Goal: Task Accomplishment & Management: Complete application form

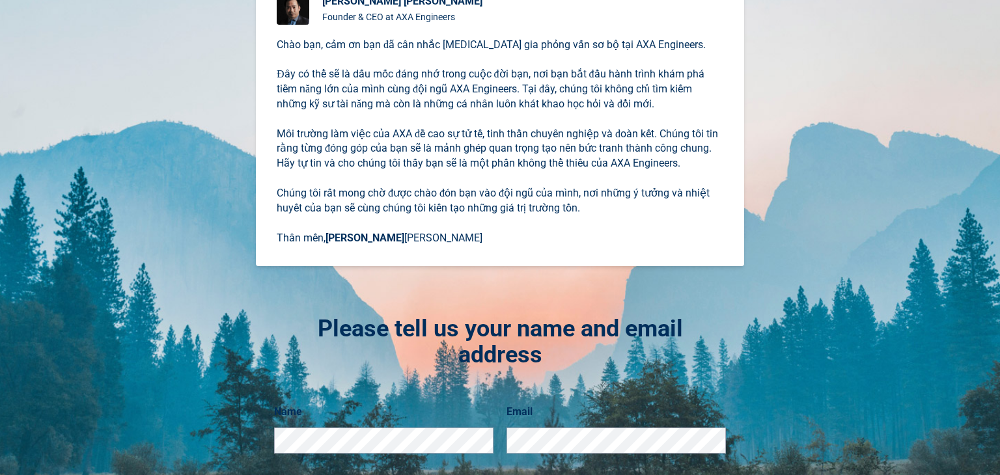
scroll to position [225, 0]
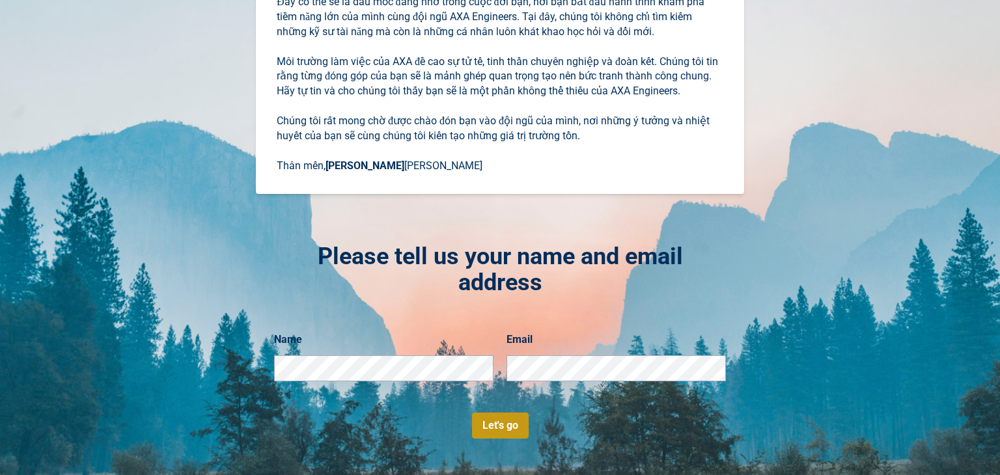
click at [496, 428] on button "Let's go" at bounding box center [500, 426] width 57 height 26
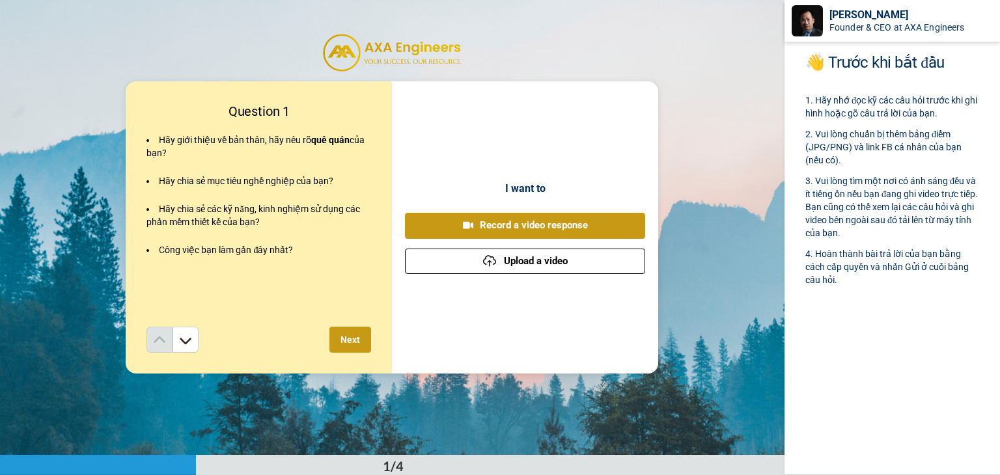
click at [609, 263] on button "Upload a video" at bounding box center [525, 261] width 240 height 25
click at [625, 258] on button "Upload a video" at bounding box center [525, 261] width 240 height 25
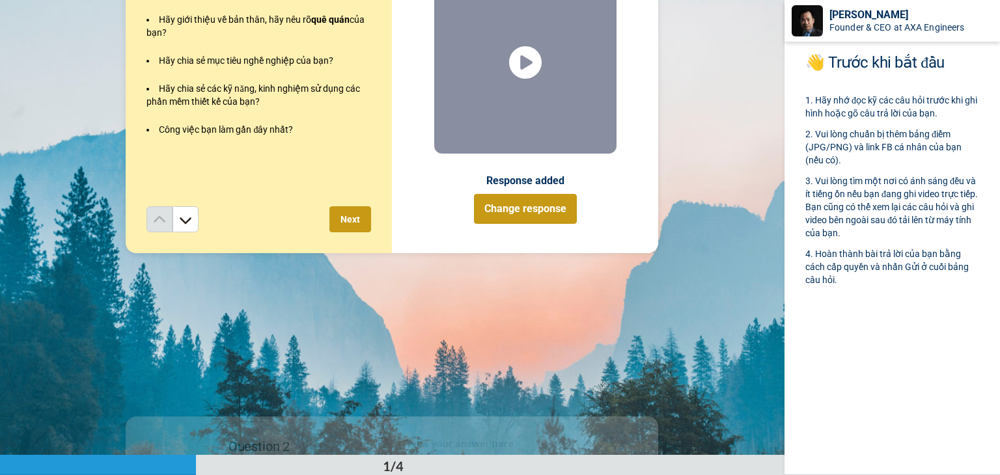
scroll to position [65, 0]
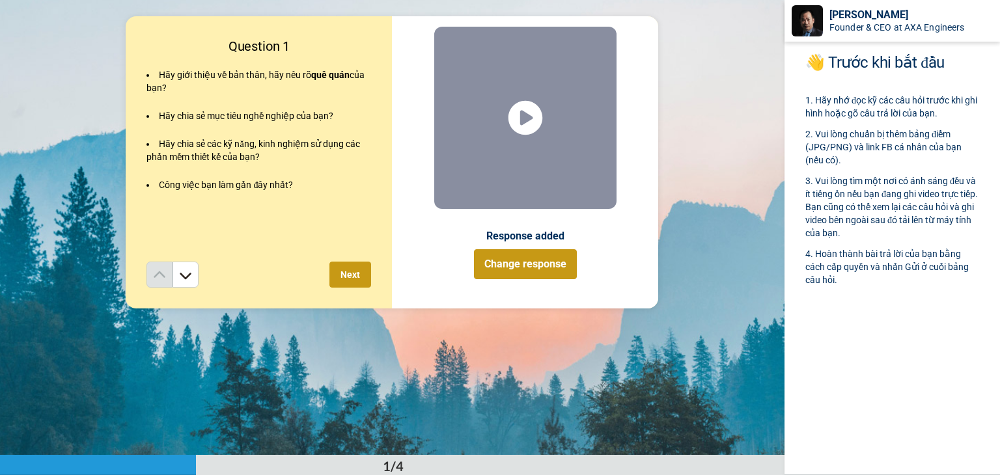
click at [521, 113] on icon "Play/Pause" at bounding box center [525, 118] width 35 height 62
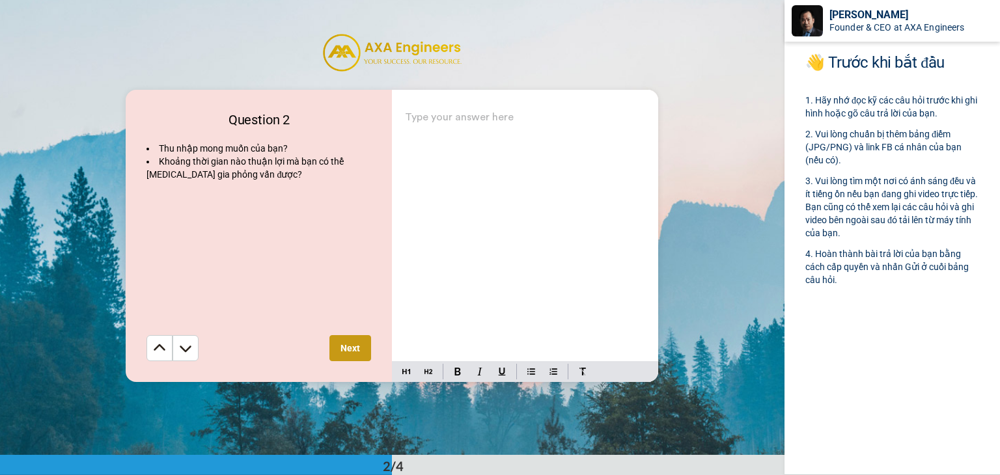
scroll to position [456, 0]
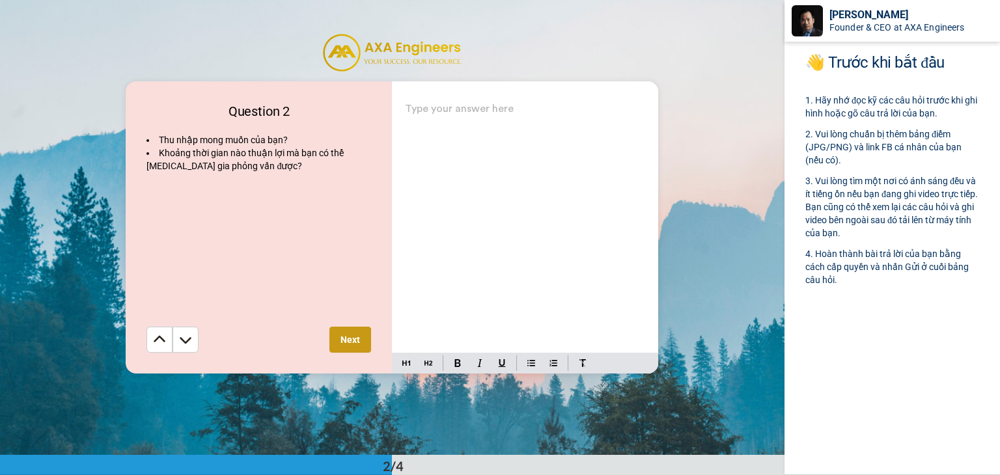
click at [529, 128] on div "Type your answer here ﻿" at bounding box center [525, 226] width 266 height 253
click at [529, 125] on div "Type your answer here ﻿" at bounding box center [525, 226] width 266 height 253
click at [539, 124] on div "Type your answer here ﻿" at bounding box center [525, 226] width 266 height 253
click at [536, 126] on div "Type your answer here ﻿" at bounding box center [525, 226] width 266 height 253
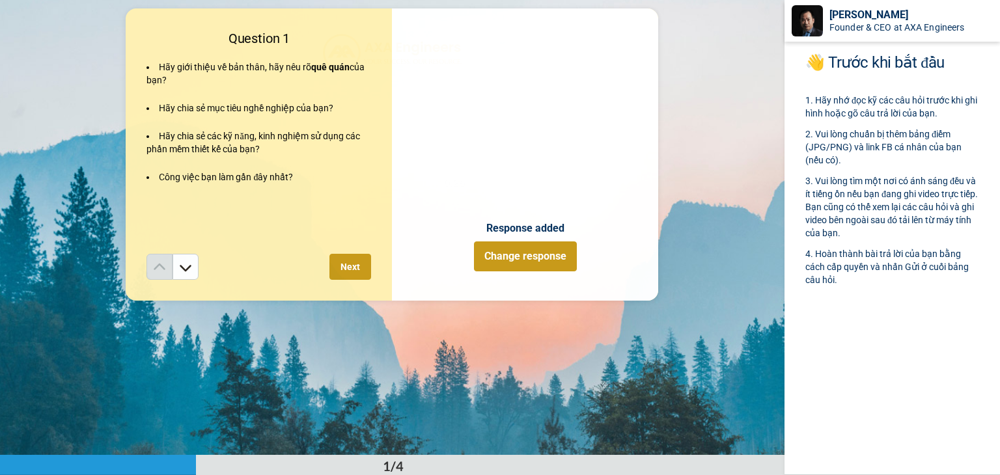
scroll to position [65, 0]
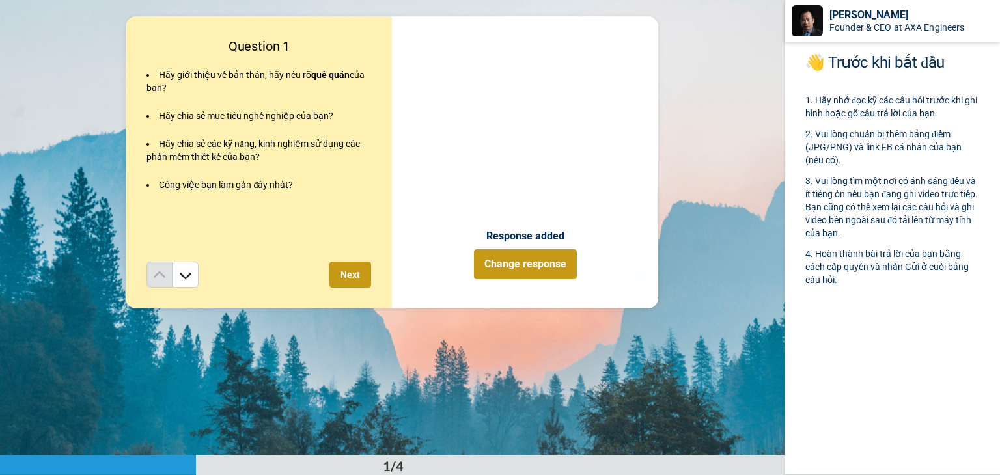
click at [545, 132] on video at bounding box center [525, 118] width 182 height 182
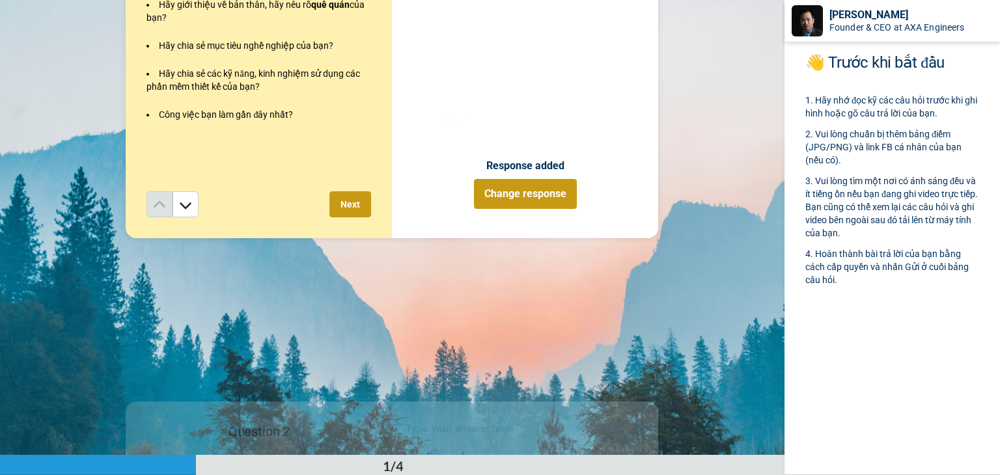
scroll to position [326, 0]
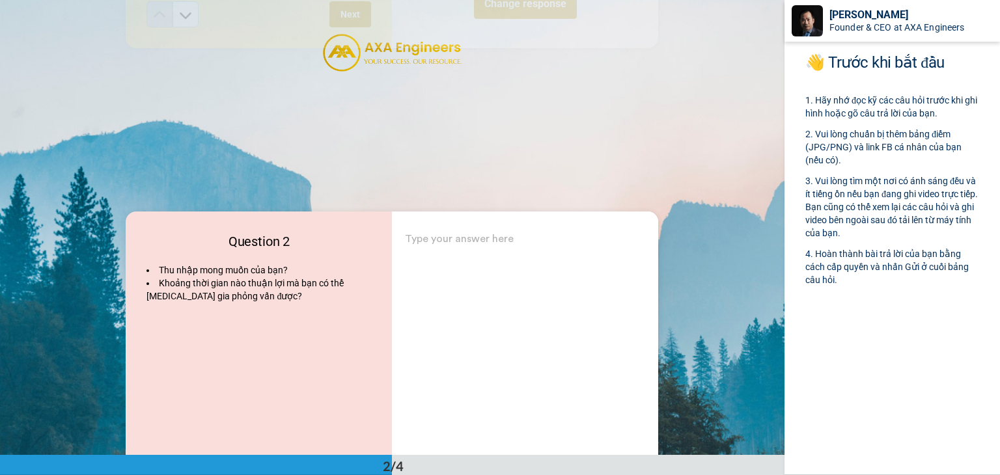
click at [485, 249] on p "Type your answer here ﻿" at bounding box center [525, 244] width 240 height 18
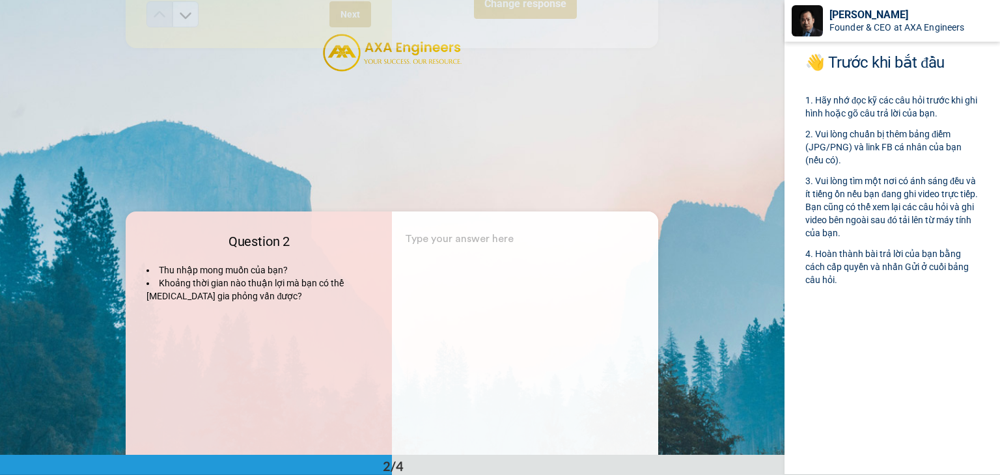
click at [471, 236] on p "Type your answer here ﻿" at bounding box center [525, 244] width 240 height 18
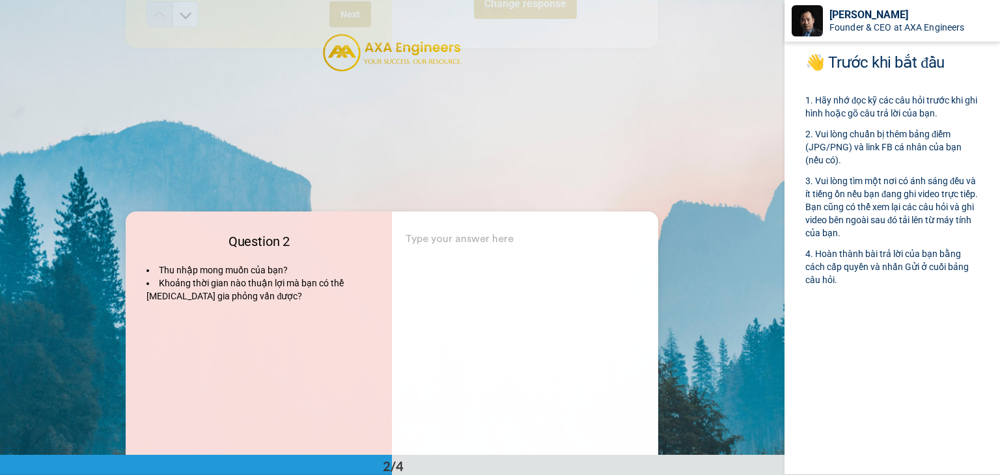
click at [471, 236] on p "Type your answer here ﻿" at bounding box center [525, 244] width 240 height 18
click at [482, 245] on p "Type your answer here ﻿" at bounding box center [525, 244] width 240 height 18
click at [484, 245] on p "Type your answer here ﻿" at bounding box center [525, 244] width 240 height 18
click at [543, 225] on div "Type your answer here ﻿" at bounding box center [525, 358] width 266 height 292
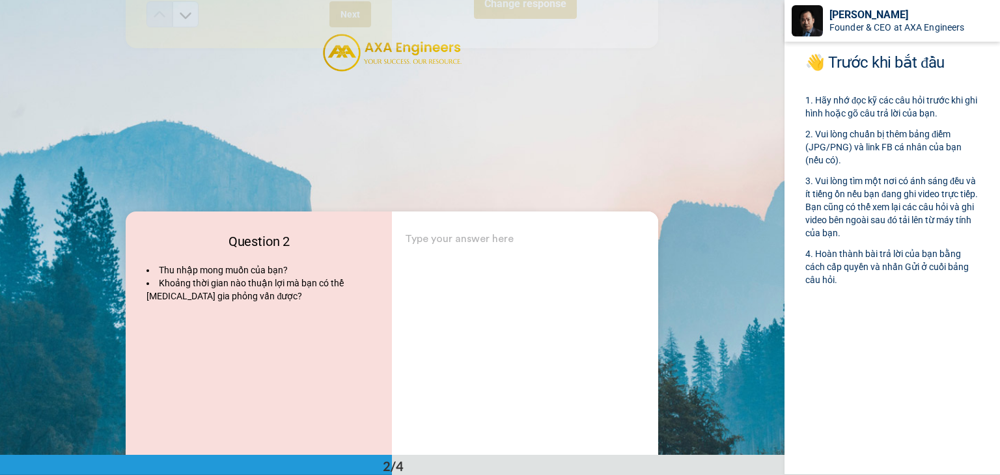
click at [543, 225] on div "Type your answer here ﻿" at bounding box center [525, 358] width 266 height 292
click at [542, 230] on div "Type your answer here ﻿" at bounding box center [525, 356] width 266 height 253
click at [531, 266] on div "Type your answer here ﻿" at bounding box center [525, 356] width 266 height 253
click at [659, 146] on div "Question 2 Thu nhập mong muốn của bạn? Khoảng thời gian nào thuận lợi mà bạn có…" at bounding box center [392, 357] width 785 height 455
click at [658, 146] on div "Question 2 Thu nhập mong muốn của bạn? Khoảng thời gian nào thuận lợi mà bạn có…" at bounding box center [392, 357] width 785 height 455
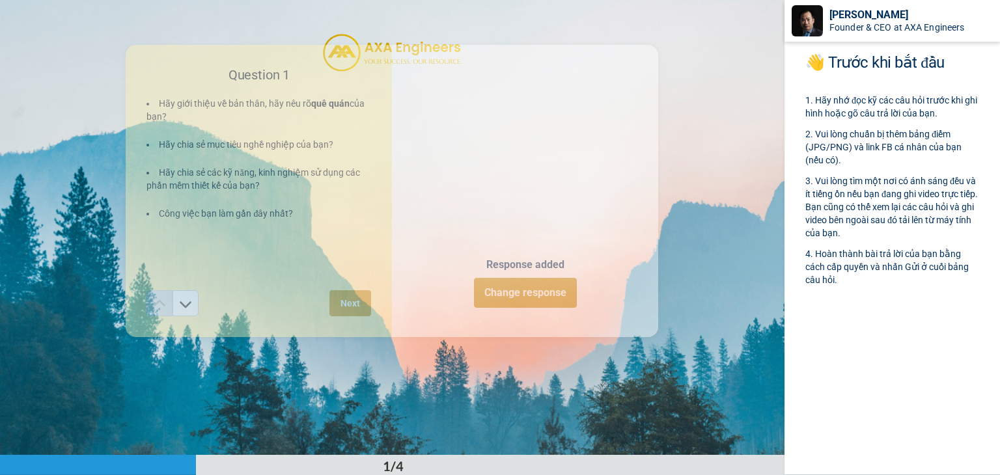
scroll to position [0, 0]
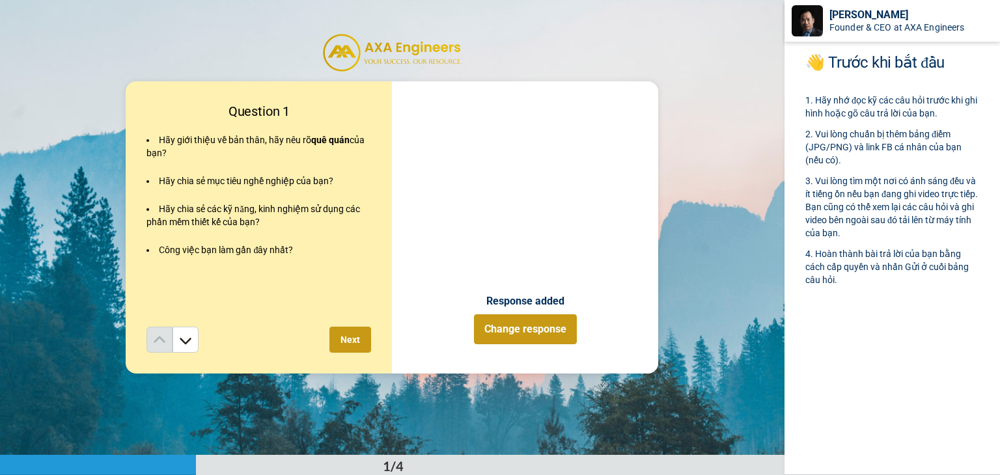
click at [341, 342] on button "Next" at bounding box center [350, 340] width 42 height 26
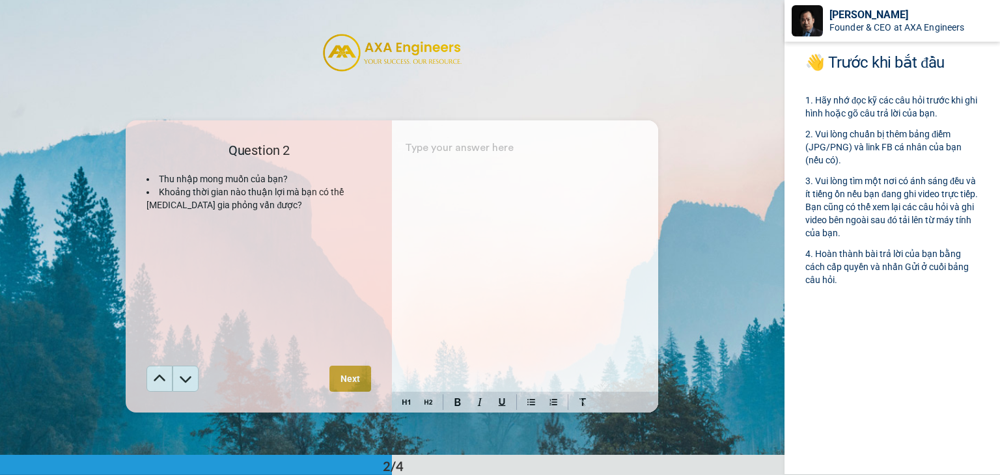
scroll to position [455, 0]
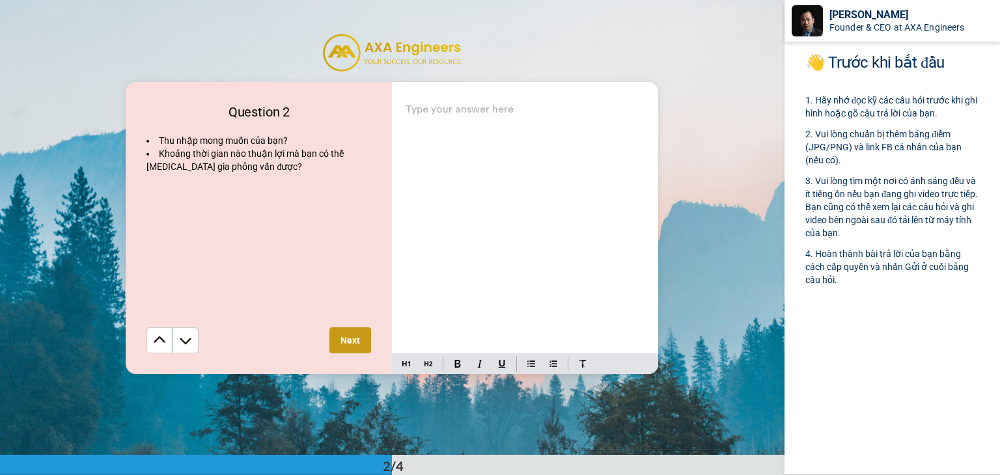
click at [484, 188] on div "Type your answer here ﻿" at bounding box center [525, 226] width 266 height 253
click at [462, 363] on button at bounding box center [458, 364] width 16 height 16
click at [549, 365] on img at bounding box center [553, 364] width 8 height 10
click at [457, 139] on div "Type your answer here ﻿" at bounding box center [525, 226] width 266 height 253
click at [461, 367] on button at bounding box center [458, 364] width 16 height 16
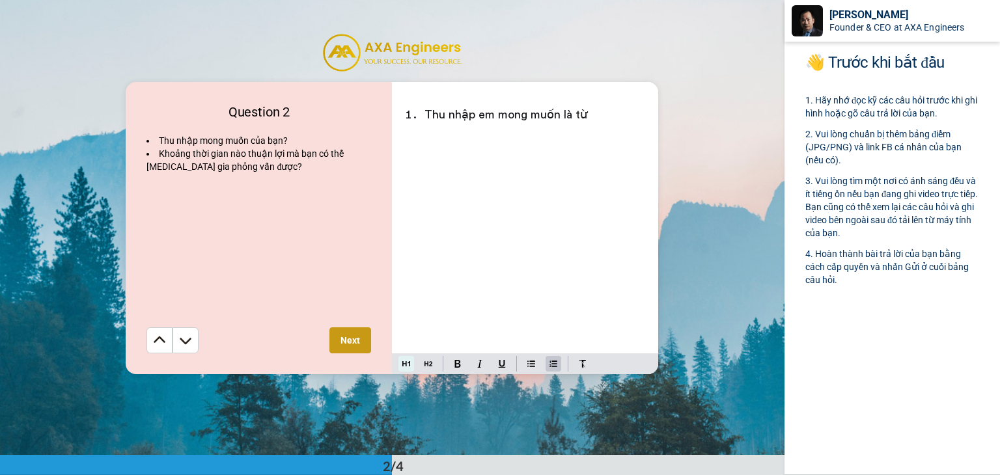
click at [398, 365] on button at bounding box center [406, 364] width 16 height 16
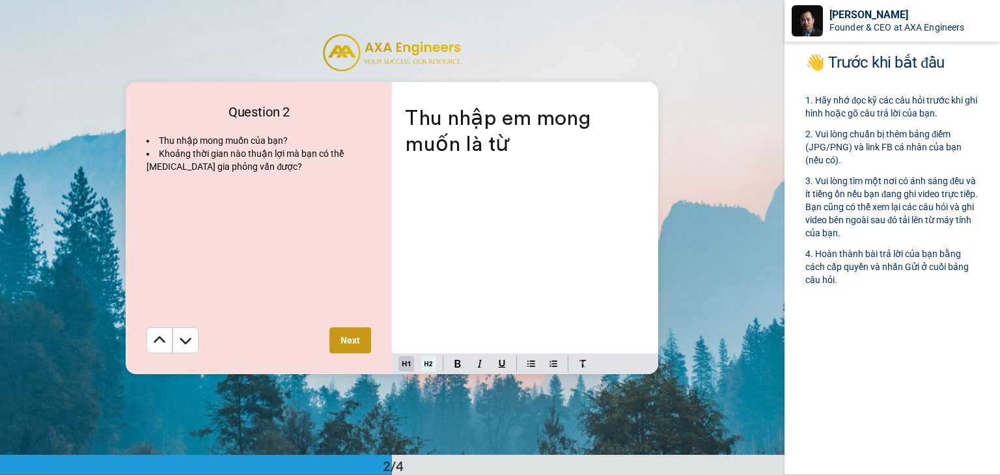
click at [431, 369] on button at bounding box center [429, 364] width 16 height 16
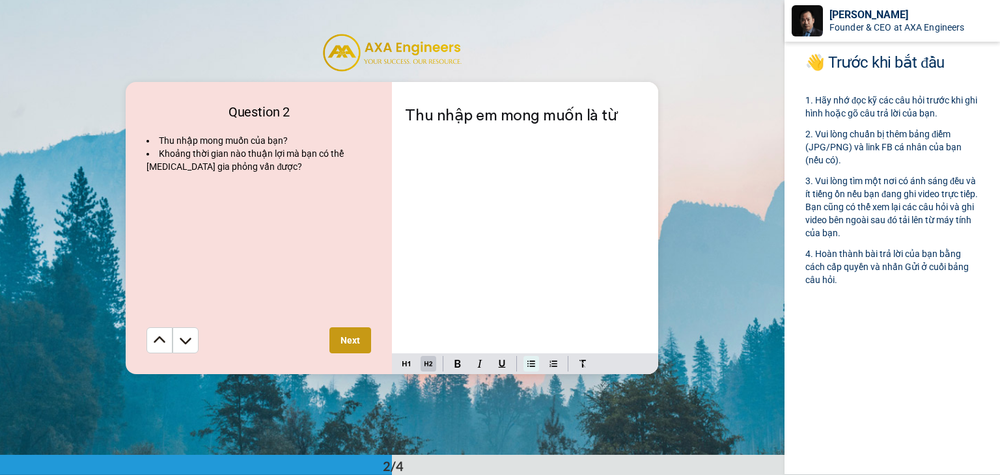
click at [533, 360] on button at bounding box center [531, 364] width 16 height 16
click at [581, 365] on img at bounding box center [583, 364] width 8 height 8
click at [458, 359] on button at bounding box center [458, 364] width 16 height 16
drag, startPoint x: 572, startPoint y: 120, endPoint x: 393, endPoint y: 113, distance: 179.2
click at [393, 113] on div "Thu nhập em mong muốn là từ" at bounding box center [525, 226] width 266 height 253
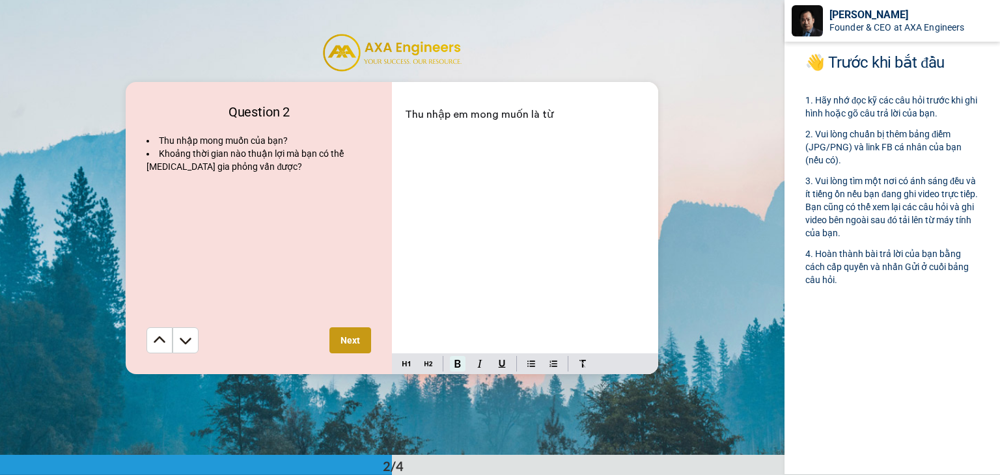
click at [454, 365] on img at bounding box center [457, 364] width 7 height 8
click at [531, 326] on div "Thu nhập em mong muốn là từ" at bounding box center [525, 226] width 266 height 253
click at [454, 365] on img at bounding box center [457, 364] width 7 height 8
drag, startPoint x: 577, startPoint y: 115, endPoint x: 397, endPoint y: 113, distance: 179.7
click at [397, 113] on div "Thu nhập em mong muốn là từ" at bounding box center [525, 226] width 266 height 253
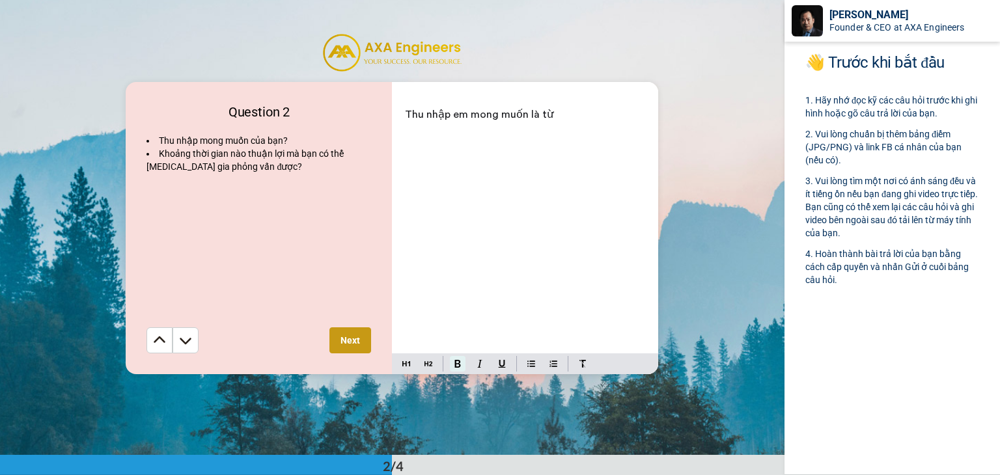
click at [455, 368] on button at bounding box center [458, 364] width 16 height 16
click at [576, 127] on div "Thu nhập em mong muốn là từ" at bounding box center [525, 226] width 266 height 253
click at [563, 122] on p "Thu nhập em mong muốn là từ" at bounding box center [525, 114] width 240 height 18
click at [408, 109] on span "11Thu nhập em mong muốn là từ" at bounding box center [483, 114] width 156 height 10
click at [411, 367] on div at bounding box center [417, 364] width 51 height 16
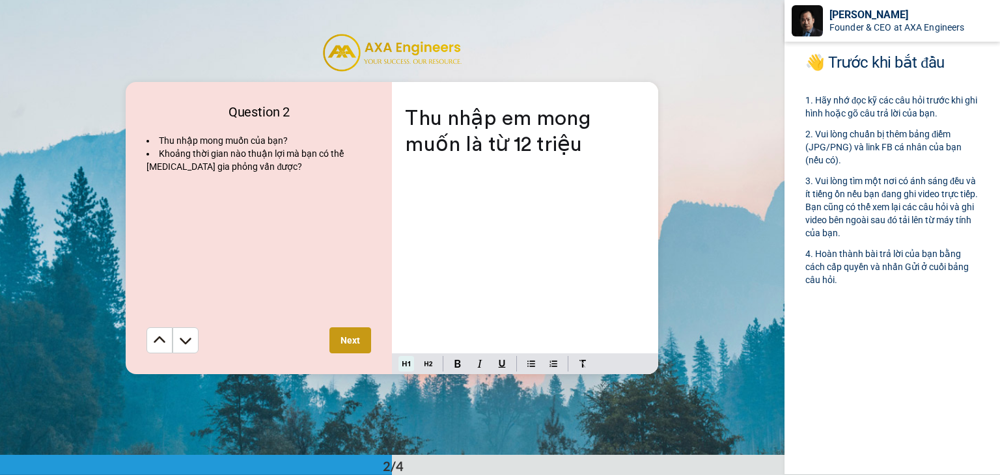
click at [404, 362] on img at bounding box center [406, 364] width 8 height 10
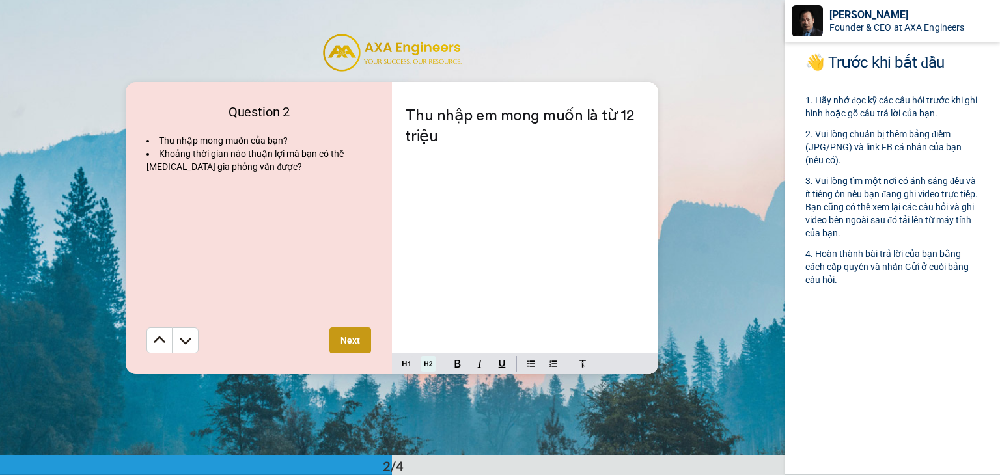
click at [424, 364] on img at bounding box center [428, 364] width 8 height 10
click at [531, 360] on img at bounding box center [531, 364] width 8 height 10
click at [594, 115] on span "Thu nhập em mong muốn là từ 12 triệu" at bounding box center [523, 115] width 205 height 12
click at [589, 113] on span "Thu nhập em mong muốn là từ 12 triệu" at bounding box center [523, 115] width 205 height 12
click at [590, 113] on span "Thu nhập em mong muốn là từ 11 triệu đến 12 triêu" at bounding box center [515, 124] width 221 height 30
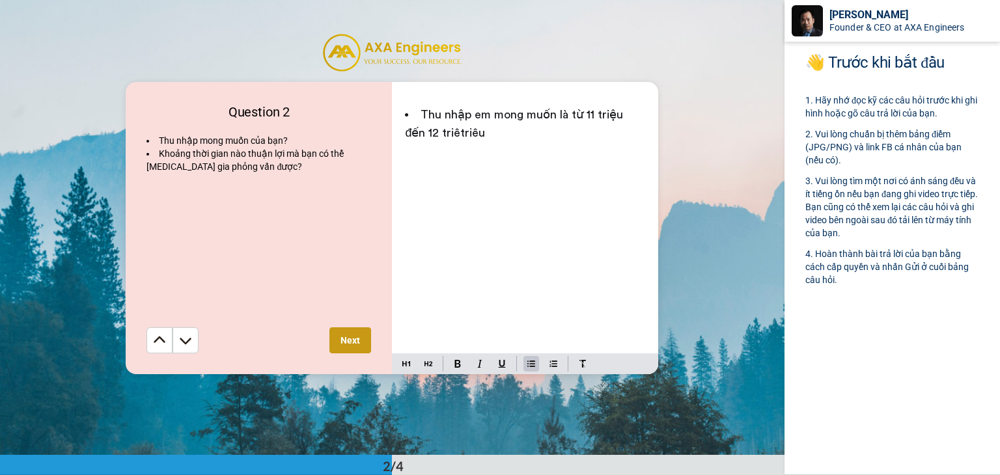
click at [592, 111] on span "Thu nhập em mong muốn là từ 11 triệu đến 12 triêtriêu" at bounding box center [515, 124] width 221 height 30
click at [643, 116] on div "Thu nhập em mong muốn là từ 12 triệu đến" at bounding box center [525, 226] width 266 height 253
click at [474, 135] on li "13Thu nhập em mong muốn là từ 12 triệu đến" at bounding box center [525, 123] width 240 height 36
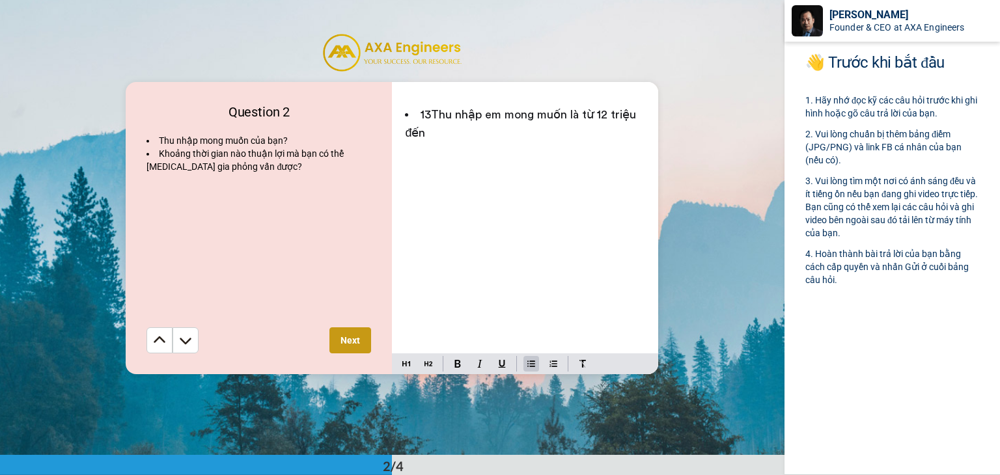
click at [432, 112] on span "13Thu nhập em mong muốn là từ 12 triệu đến" at bounding box center [522, 124] width 234 height 30
click at [425, 111] on span "13Thu nhập em mong muốn là từ 12 triệu đến" at bounding box center [522, 124] width 234 height 30
click at [431, 116] on span "13Thu nhập em mong muốn là từ 12 triệu đến" at bounding box center [522, 124] width 234 height 30
click at [648, 115] on div "Thu nhập em mong muốn là từ 12 triệu đến" at bounding box center [525, 226] width 266 height 253
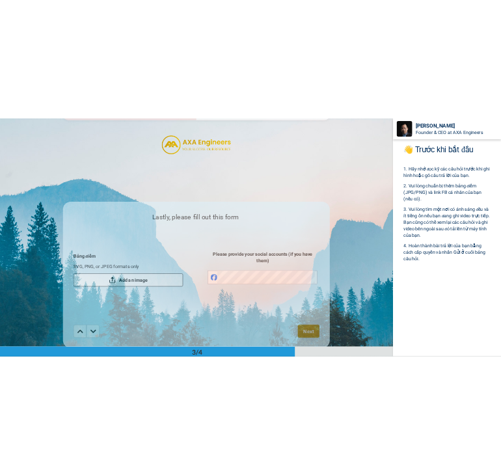
scroll to position [911, 0]
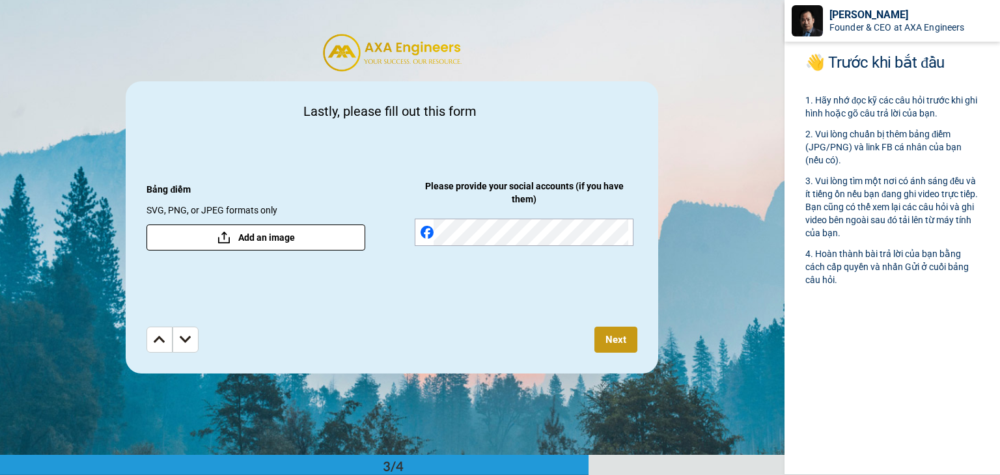
click at [341, 235] on button "Add an image" at bounding box center [255, 238] width 219 height 26
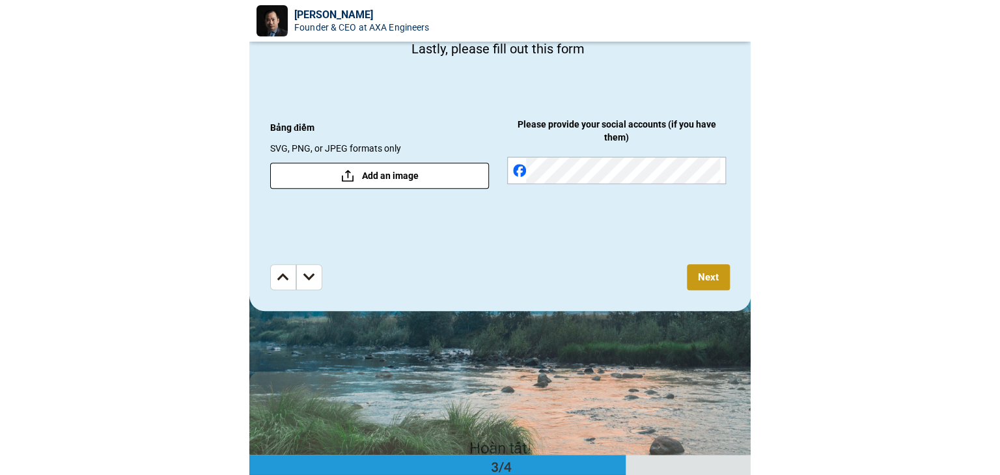
scroll to position [807, 0]
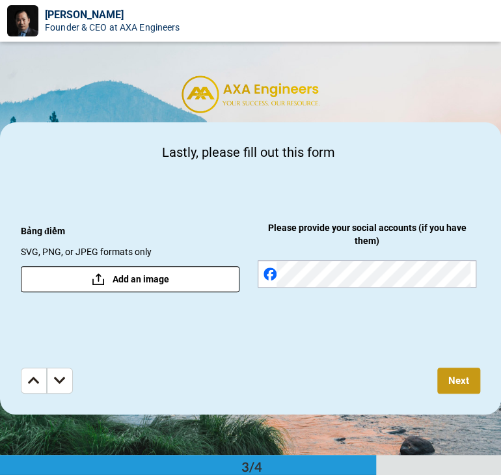
click at [156, 279] on span "Add an image" at bounding box center [141, 279] width 57 height 13
click at [167, 283] on span "Add an image" at bounding box center [141, 279] width 57 height 13
click at [167, 277] on span "Add an image" at bounding box center [141, 279] width 57 height 13
click at [164, 281] on span "Add an image" at bounding box center [141, 279] width 57 height 13
click at [195, 273] on button "Add an image" at bounding box center [130, 279] width 219 height 26
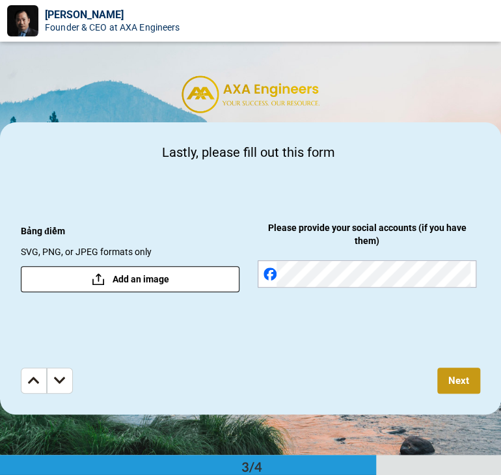
click at [195, 286] on button "Add an image" at bounding box center [130, 279] width 219 height 26
click at [182, 287] on button "Add an image" at bounding box center [130, 279] width 219 height 26
drag, startPoint x: 46, startPoint y: 252, endPoint x: 105, endPoint y: 253, distance: 59.3
click at [93, 260] on span "SVG, PNG, or JPEG formats only" at bounding box center [86, 255] width 131 height 21
click at [70, 251] on span "SVG, PNG, or JPEG formats only" at bounding box center [86, 255] width 131 height 21
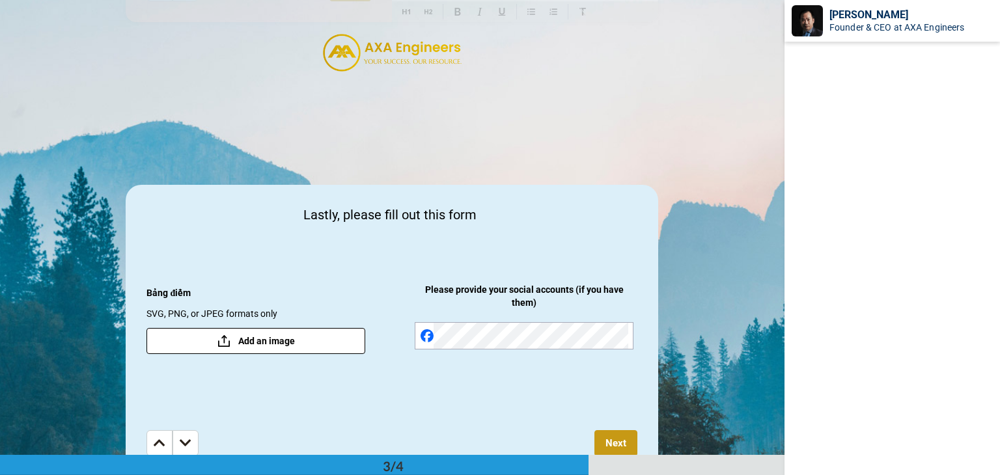
scroll to position [849, 0]
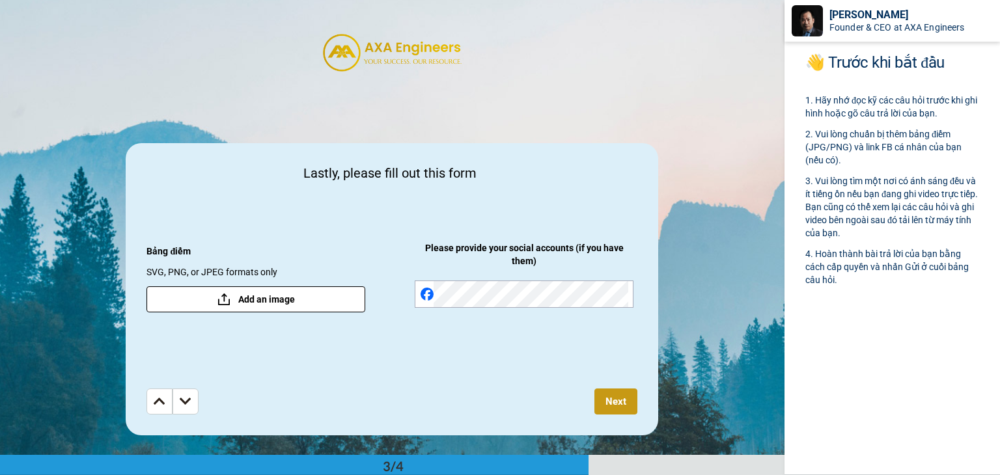
click at [333, 295] on button "Add an image" at bounding box center [255, 299] width 219 height 26
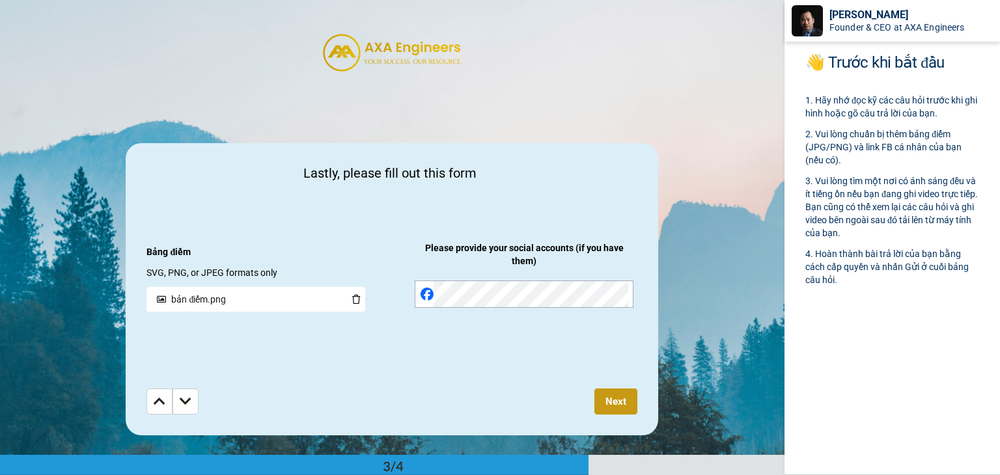
click at [268, 303] on div "bản điểm.png" at bounding box center [246, 299] width 201 height 23
click at [270, 302] on div "bản điểm.png" at bounding box center [246, 299] width 201 height 23
click at [311, 378] on div "Lastly, please fill out this form Bảng điểm SVG, PNG, or JPEG formats only bản …" at bounding box center [392, 289] width 533 height 292
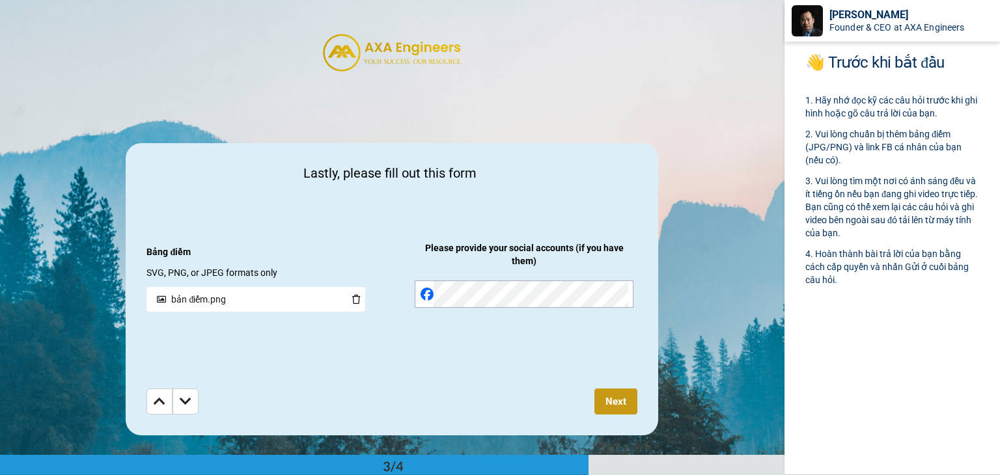
click at [258, 302] on div "bản điểm.png" at bounding box center [246, 299] width 201 height 23
click at [263, 302] on div "bản điểm.png" at bounding box center [246, 299] width 201 height 23
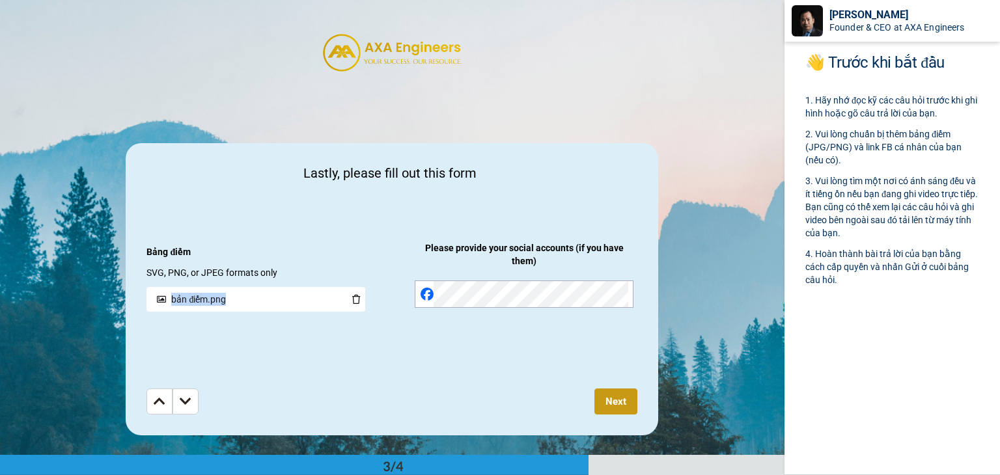
click at [263, 302] on div "bản điểm.png" at bounding box center [246, 299] width 201 height 23
click at [352, 298] on icon at bounding box center [356, 299] width 18 height 9
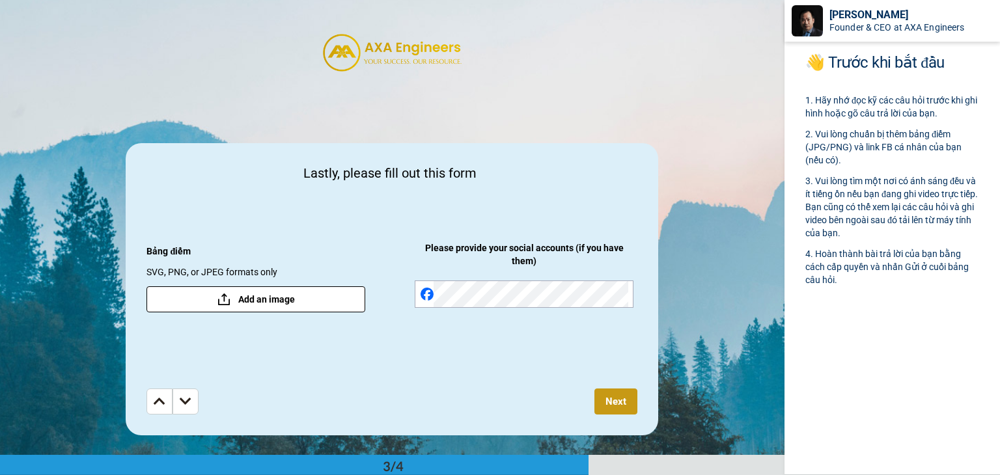
click at [288, 304] on span "Add an image" at bounding box center [266, 299] width 57 height 13
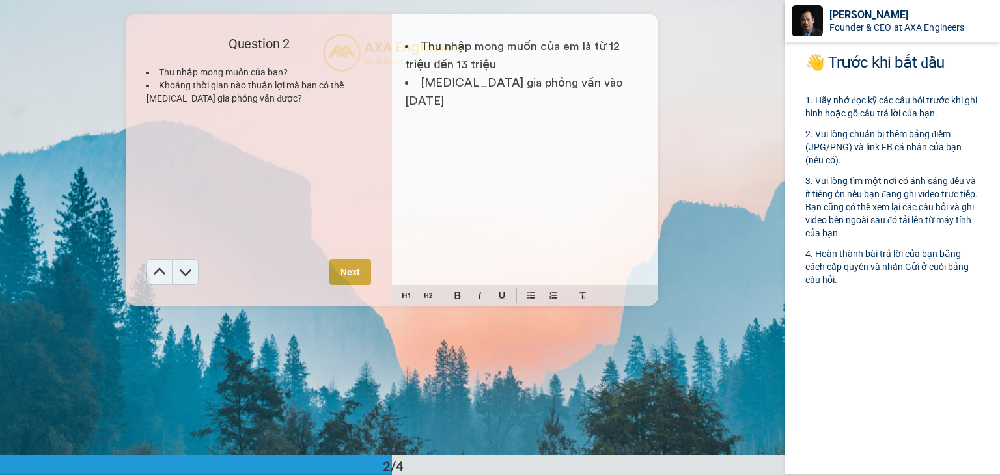
scroll to position [914, 0]
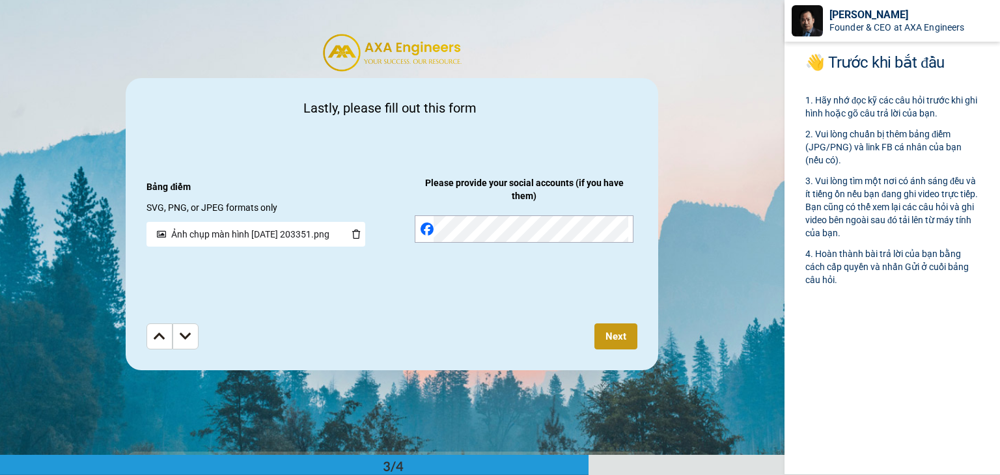
click at [622, 338] on button "Next" at bounding box center [615, 337] width 43 height 26
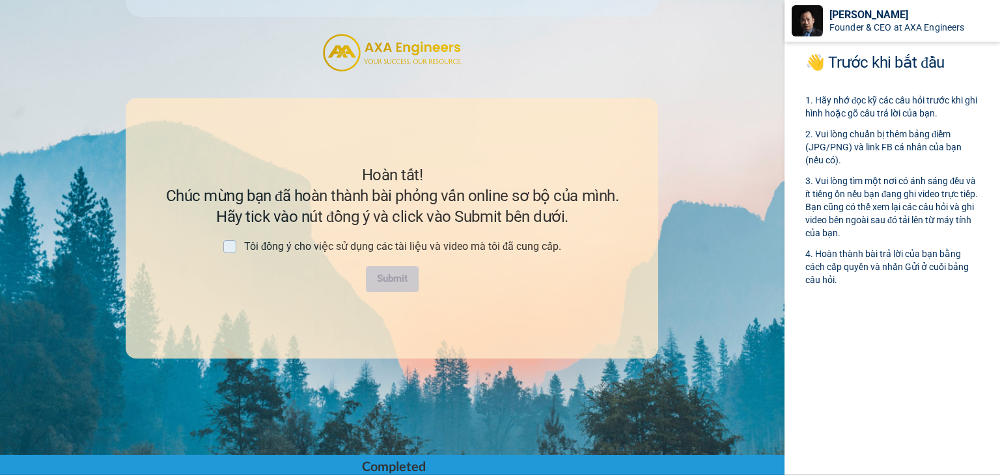
scroll to position [1268, 0]
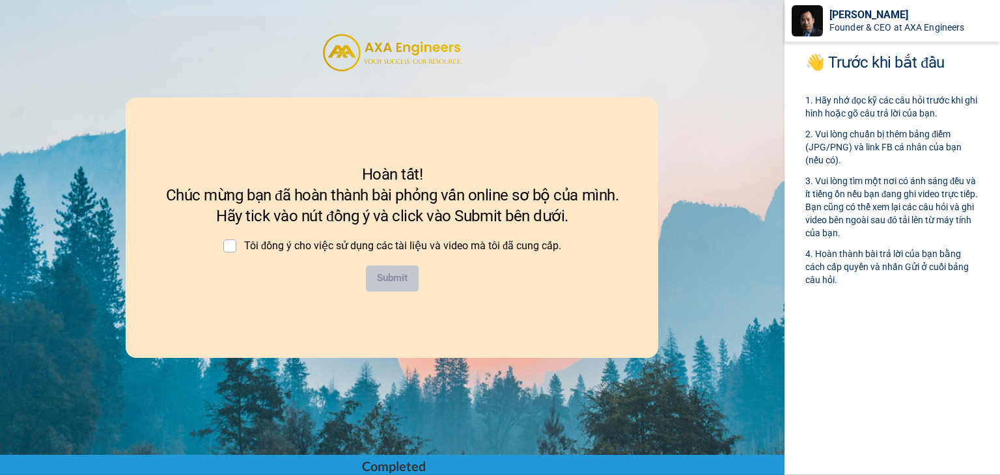
click at [312, 245] on span "Tôi đồng ý cho việc sử dụng các tài liệu và video mà tôi đã cung cấp." at bounding box center [402, 246] width 317 height 12
click at [229, 245] on span at bounding box center [229, 246] width 13 height 13
click at [380, 274] on button "Submit" at bounding box center [392, 279] width 53 height 26
